Goal: Task Accomplishment & Management: Manage account settings

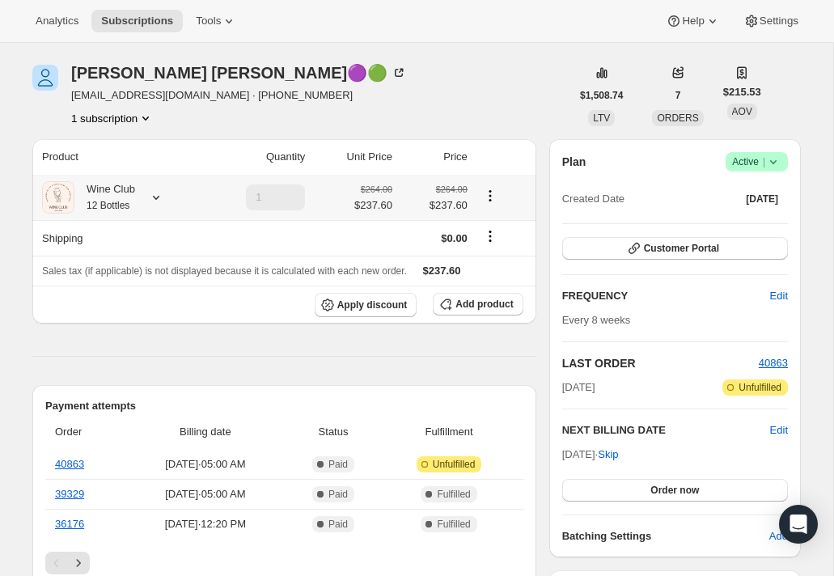
scroll to position [62, 0]
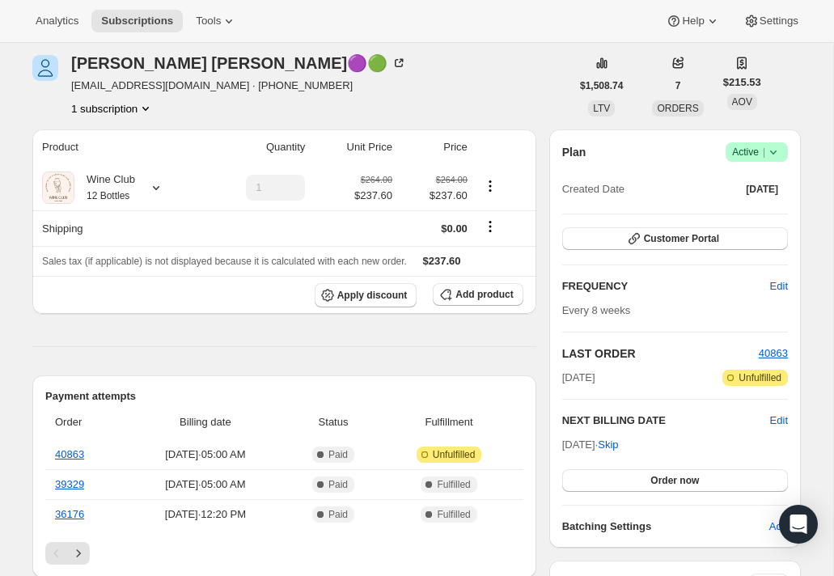
click at [751, 154] on span "Active |" at bounding box center [756, 152] width 49 height 16
click at [744, 214] on span "Cancel subscription" at bounding box center [751, 212] width 91 height 12
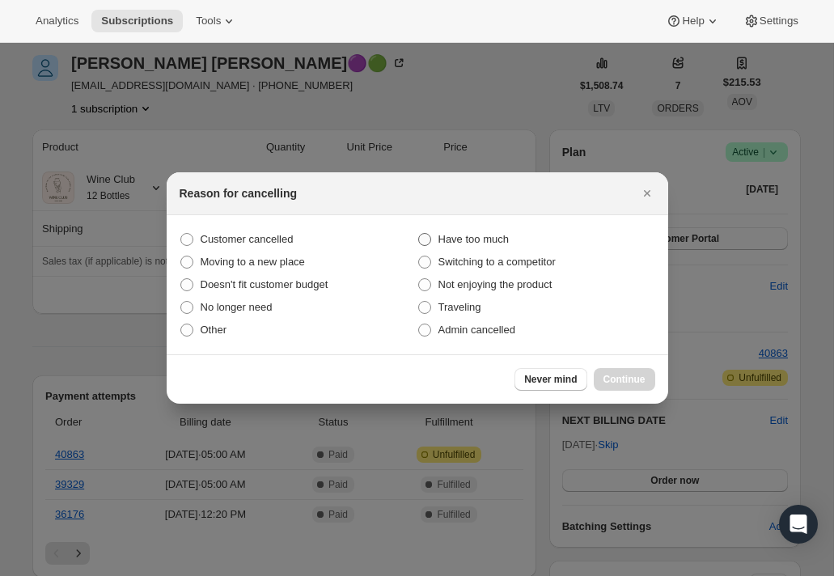
click at [425, 242] on span ":rbl:" at bounding box center [424, 239] width 13 height 13
click at [419, 234] on input "Have too much" at bounding box center [418, 233] width 1 height 1
radio input "true"
click at [616, 382] on span "Continue" at bounding box center [625, 379] width 42 height 13
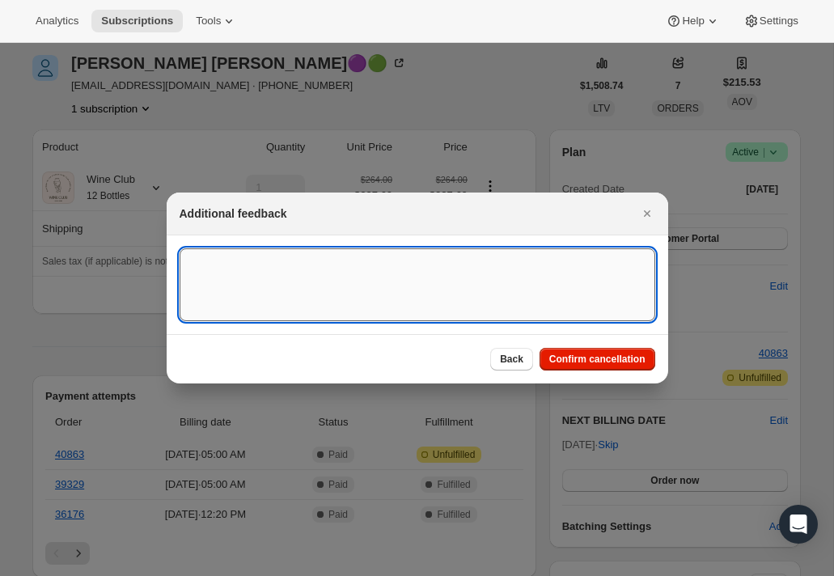
click at [230, 260] on textarea ":rbl:" at bounding box center [418, 284] width 476 height 73
type textarea "not the right customer !"
drag, startPoint x: 183, startPoint y: 261, endPoint x: 329, endPoint y: 264, distance: 146.5
click at [329, 264] on textarea "not the right customer !" at bounding box center [418, 284] width 476 height 73
type textarea "t"
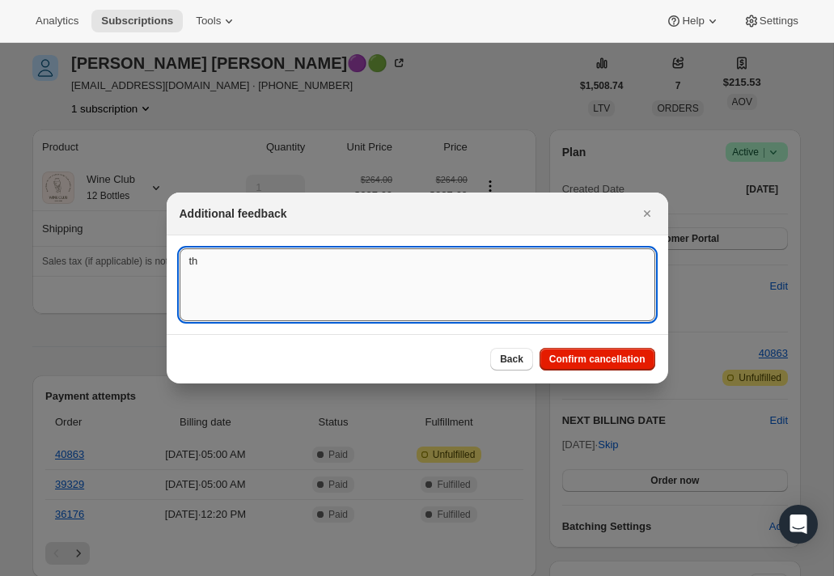
type textarea "t"
type textarea "she is not consuming that much !"
click at [581, 354] on span "Confirm cancellation" at bounding box center [597, 359] width 96 height 13
